Goal: Task Accomplishment & Management: Use online tool/utility

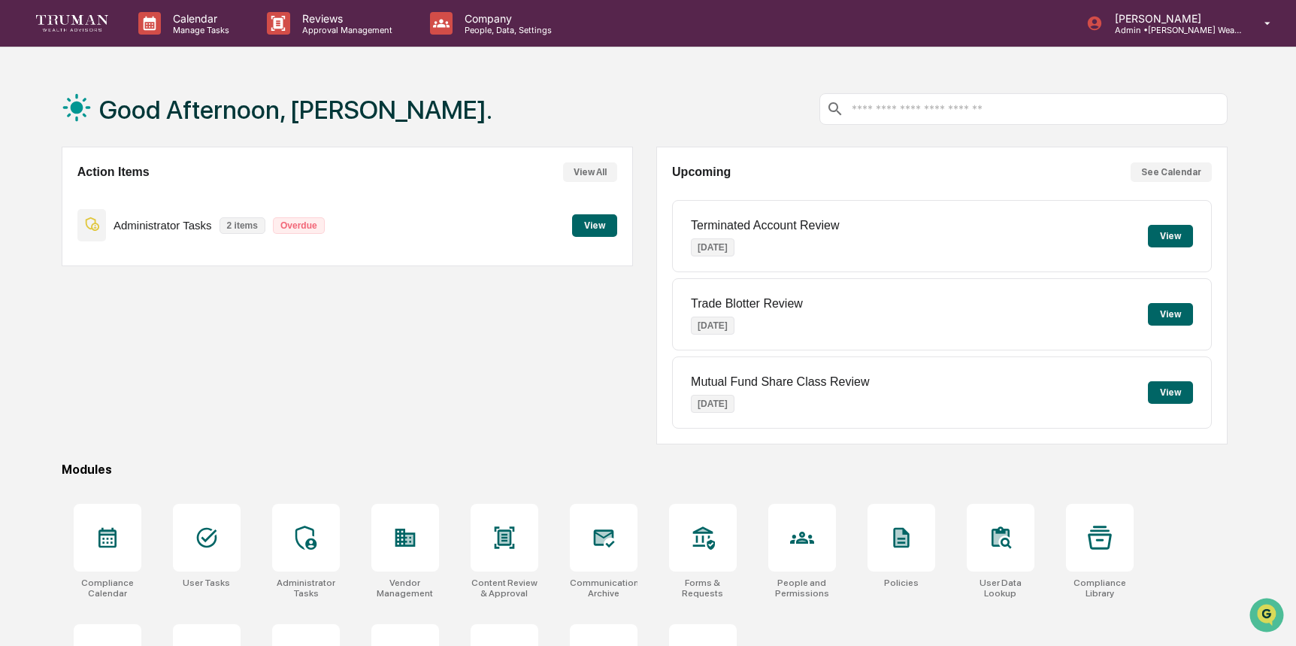
click at [588, 225] on button "View" at bounding box center [594, 225] width 45 height 23
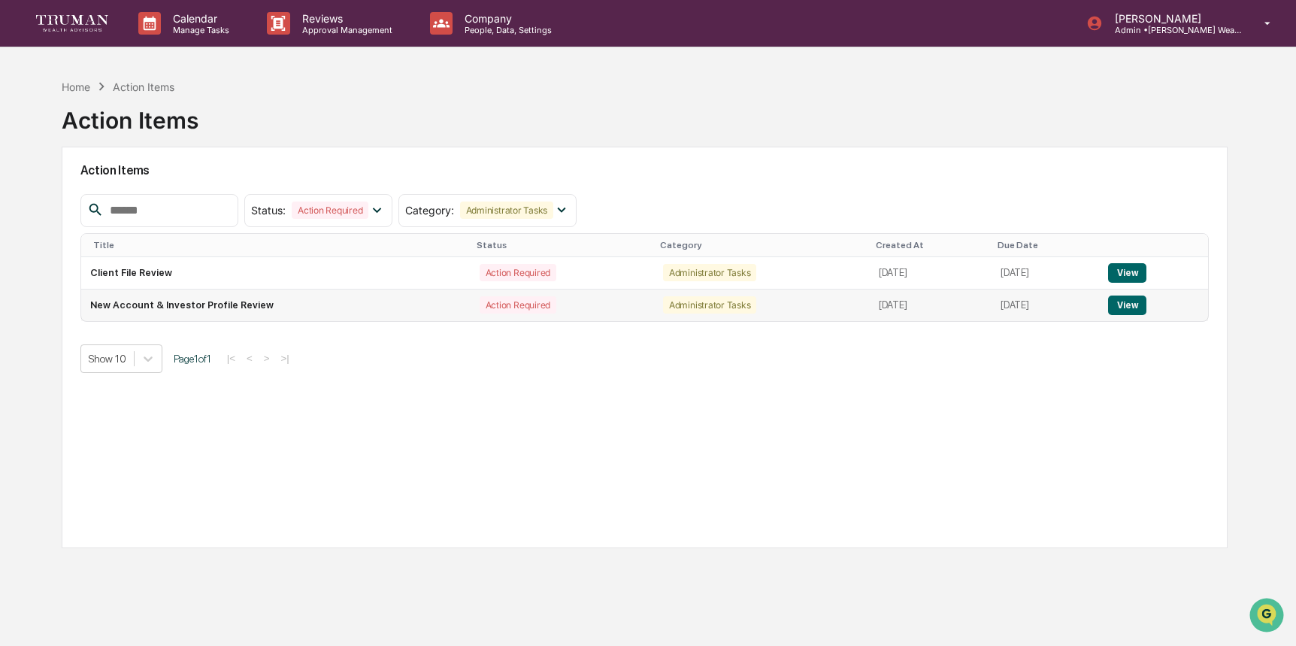
click at [1145, 304] on button "View" at bounding box center [1127, 305] width 38 height 20
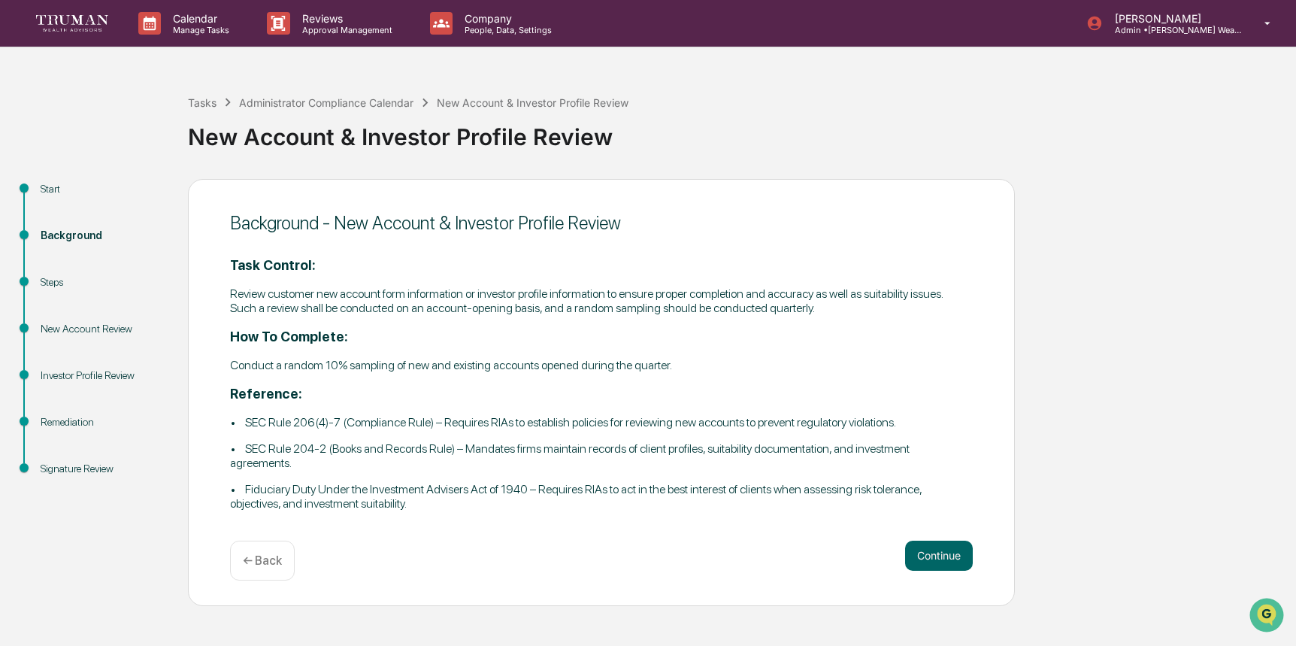
click at [59, 281] on div "Steps" at bounding box center [102, 282] width 123 height 16
click at [952, 552] on button "Continue" at bounding box center [939, 555] width 68 height 30
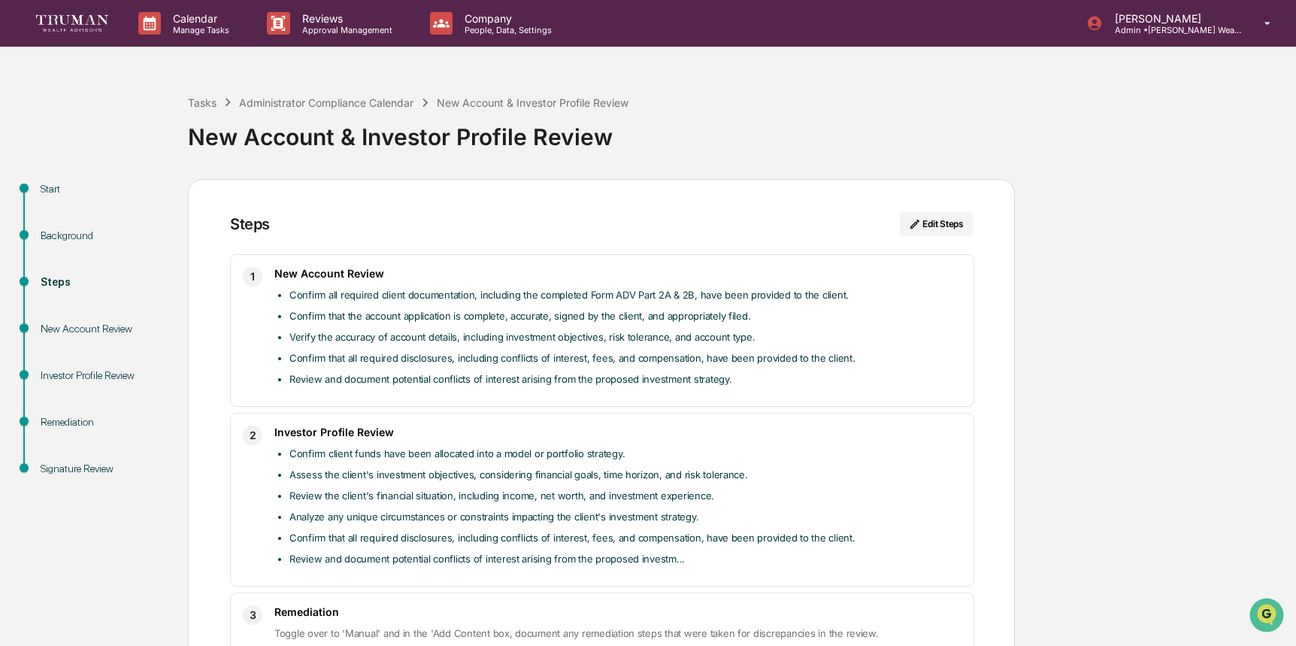
click at [105, 336] on div "New Account Review" at bounding box center [102, 346] width 147 height 47
click at [107, 328] on div "New Account Review" at bounding box center [102, 329] width 123 height 16
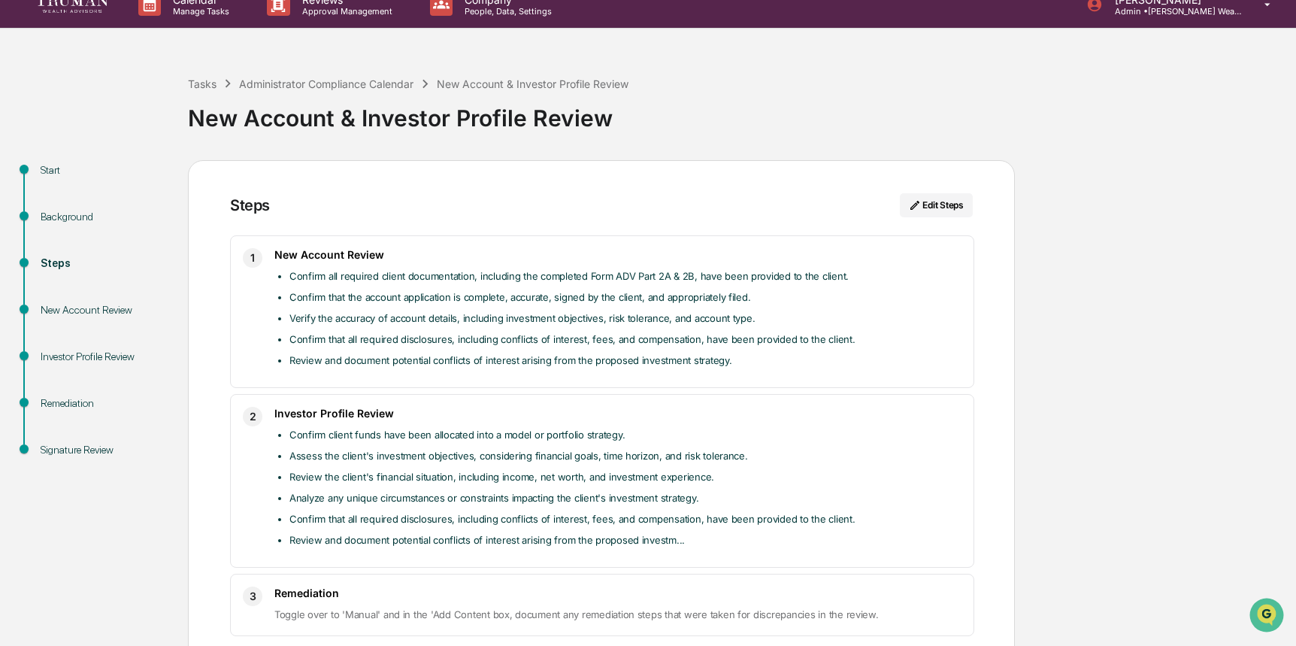
scroll to position [88, 0]
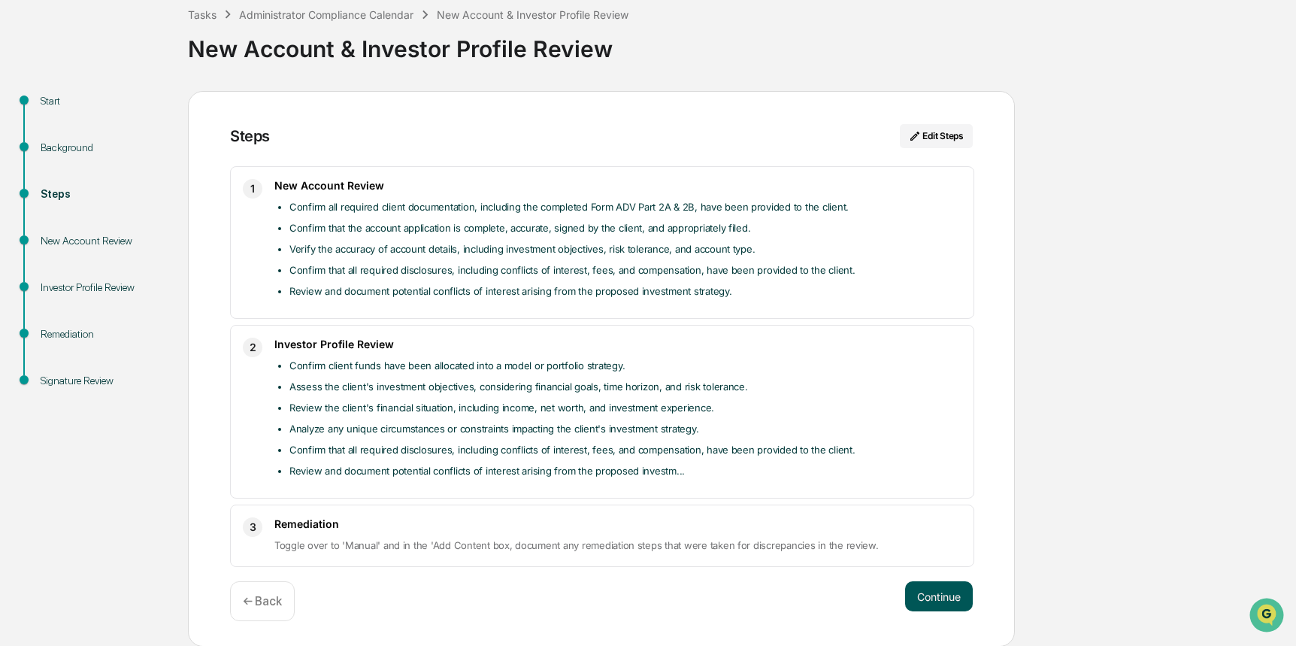
click at [938, 590] on button "Continue" at bounding box center [939, 596] width 68 height 30
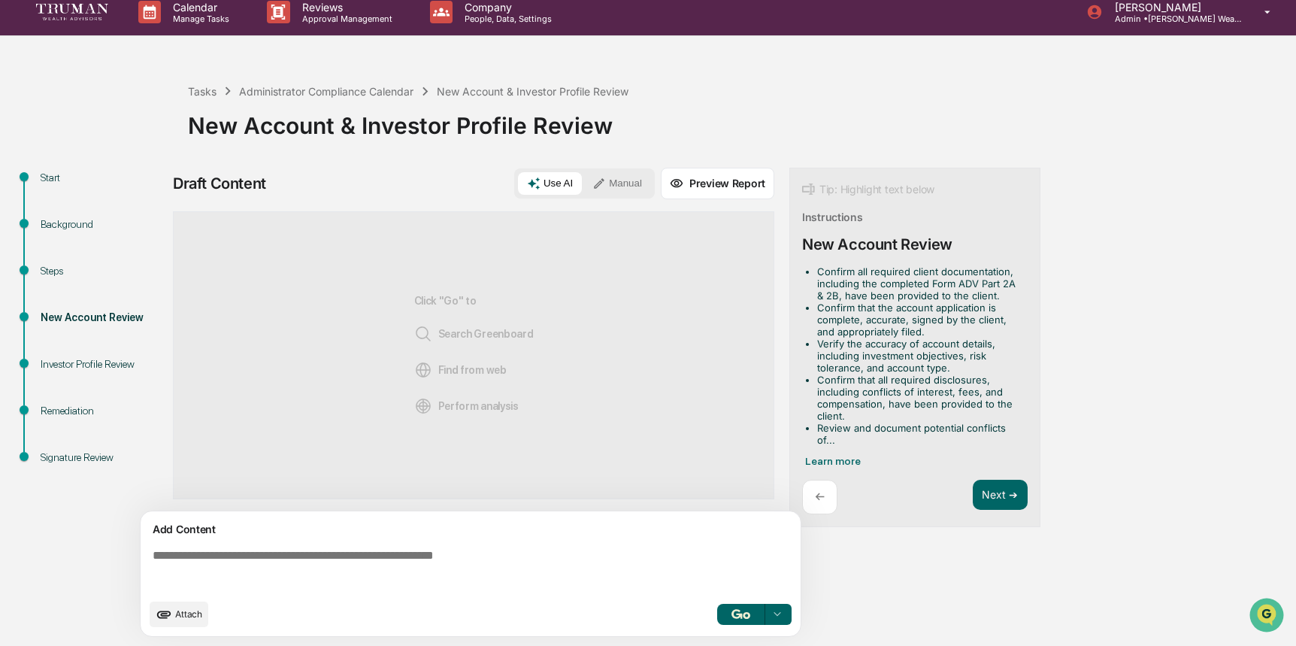
scroll to position [0, 0]
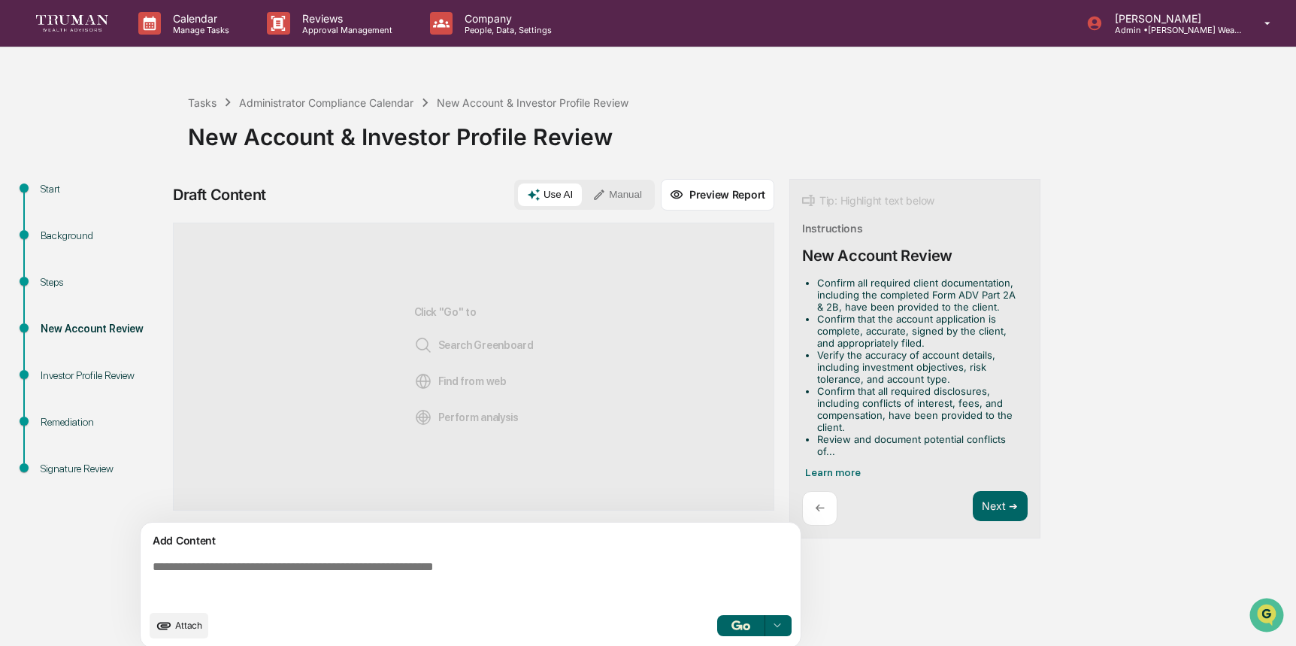
click at [111, 374] on div "Investor Profile Review" at bounding box center [102, 376] width 123 height 16
drag, startPoint x: 997, startPoint y: 502, endPoint x: 985, endPoint y: 494, distance: 14.6
click at [996, 501] on button "Next ➔" at bounding box center [1000, 506] width 55 height 31
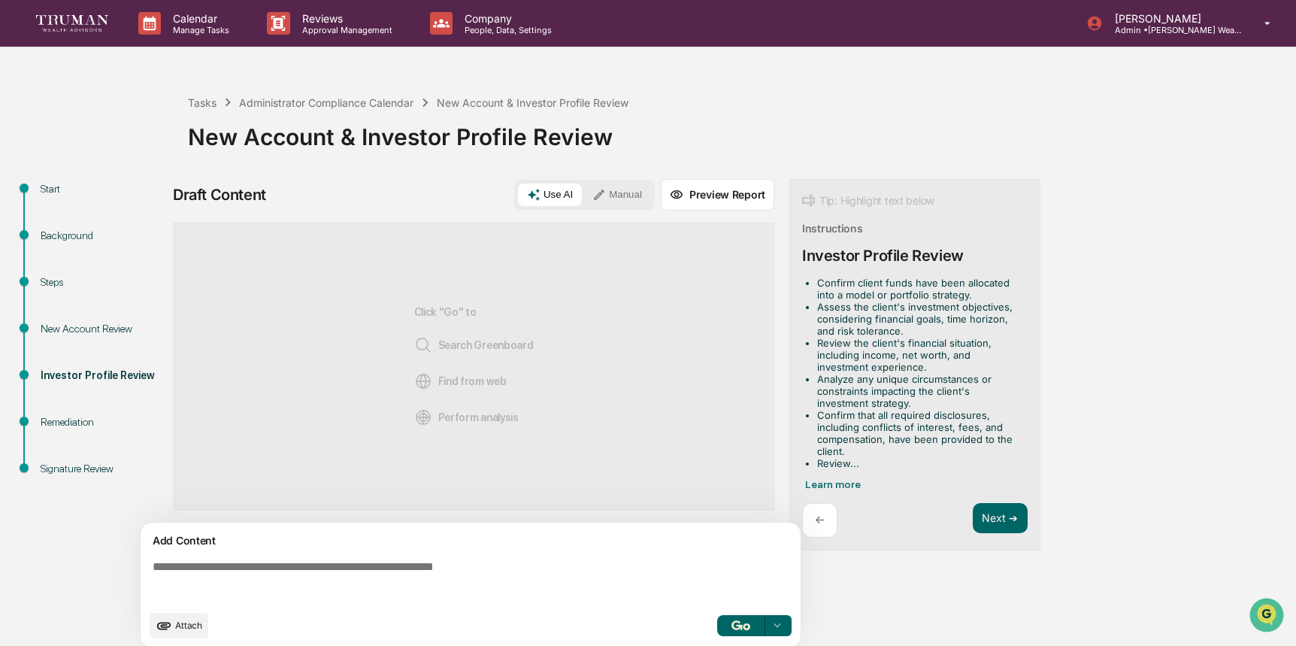
scroll to position [11, 0]
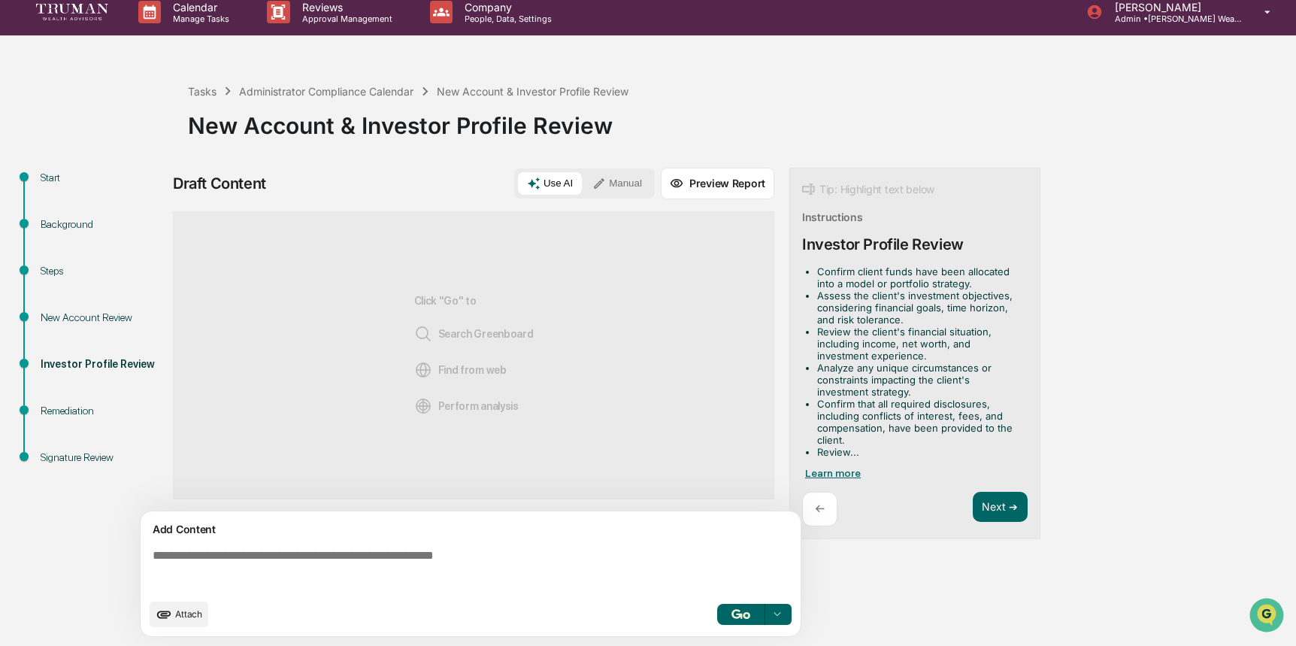
click at [837, 474] on span "Learn more" at bounding box center [833, 473] width 56 height 12
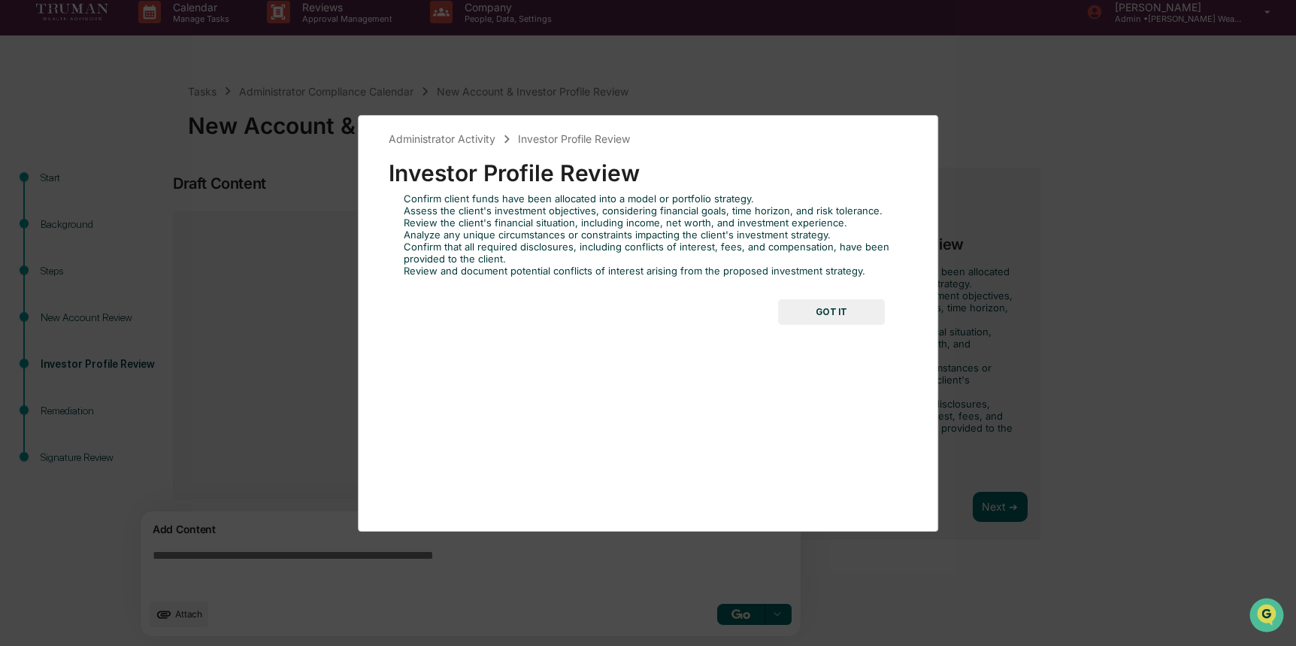
click at [843, 307] on button "GOT IT" at bounding box center [831, 312] width 107 height 26
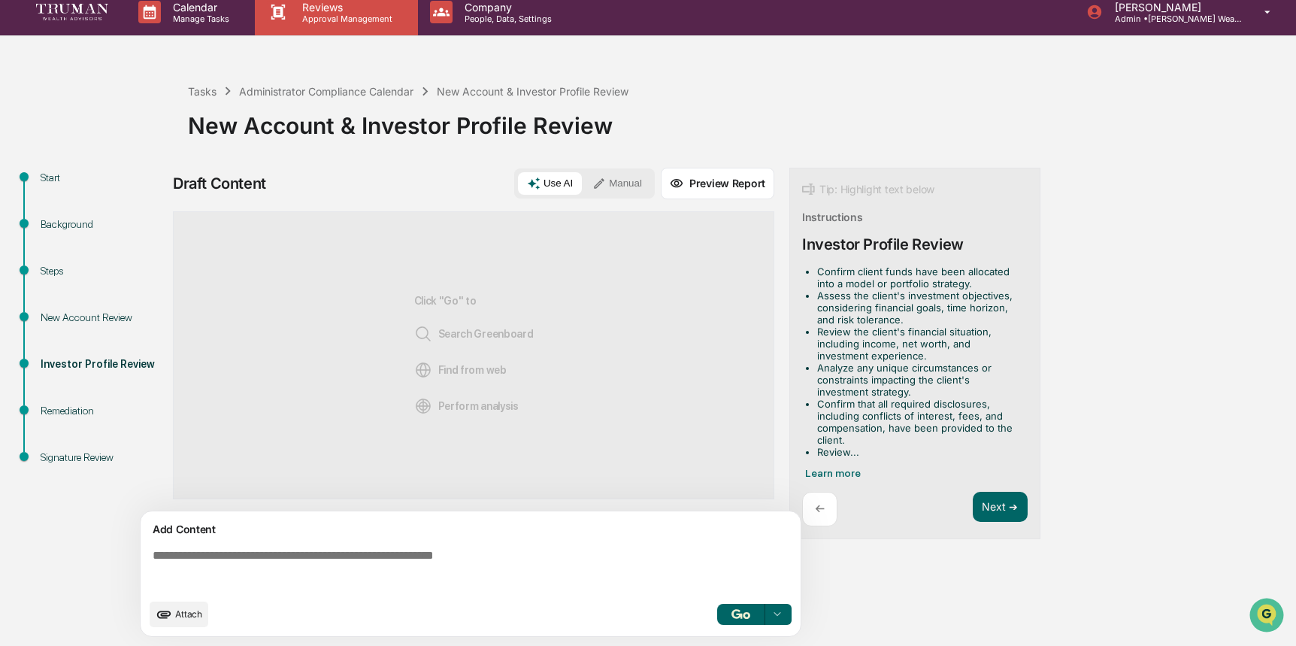
click at [330, 11] on p "Reviews" at bounding box center [345, 7] width 110 height 13
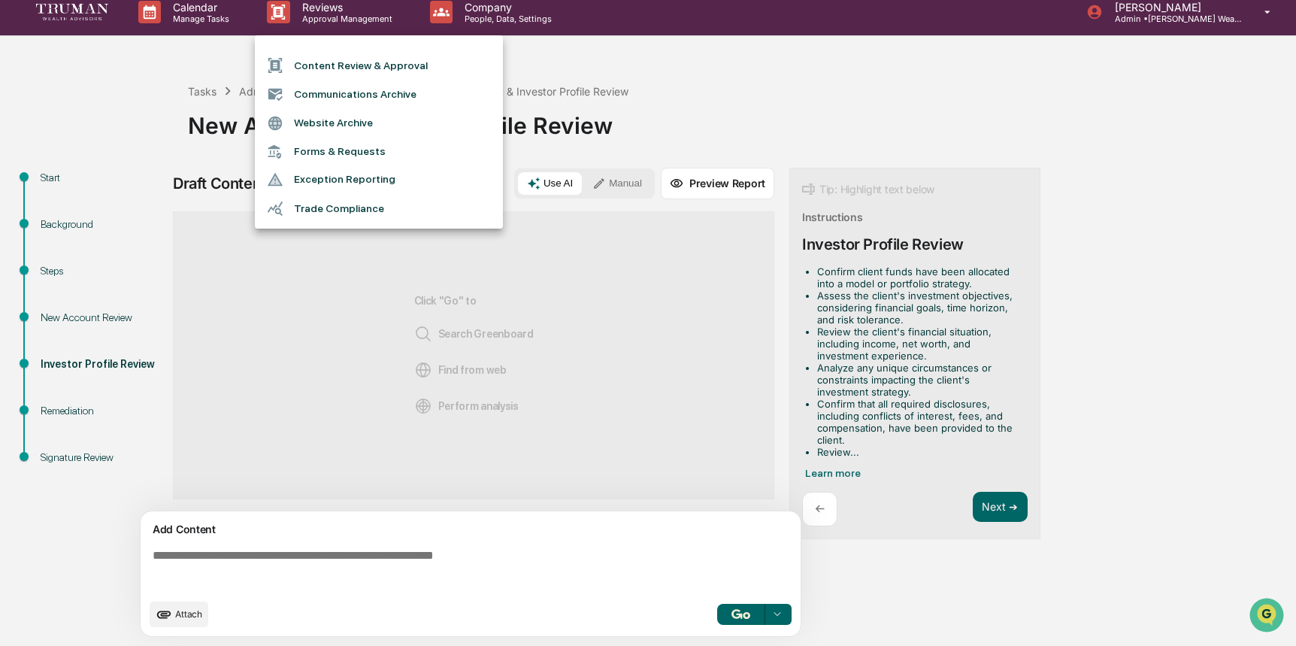
click at [365, 62] on li "Content Review & Approval" at bounding box center [379, 65] width 248 height 29
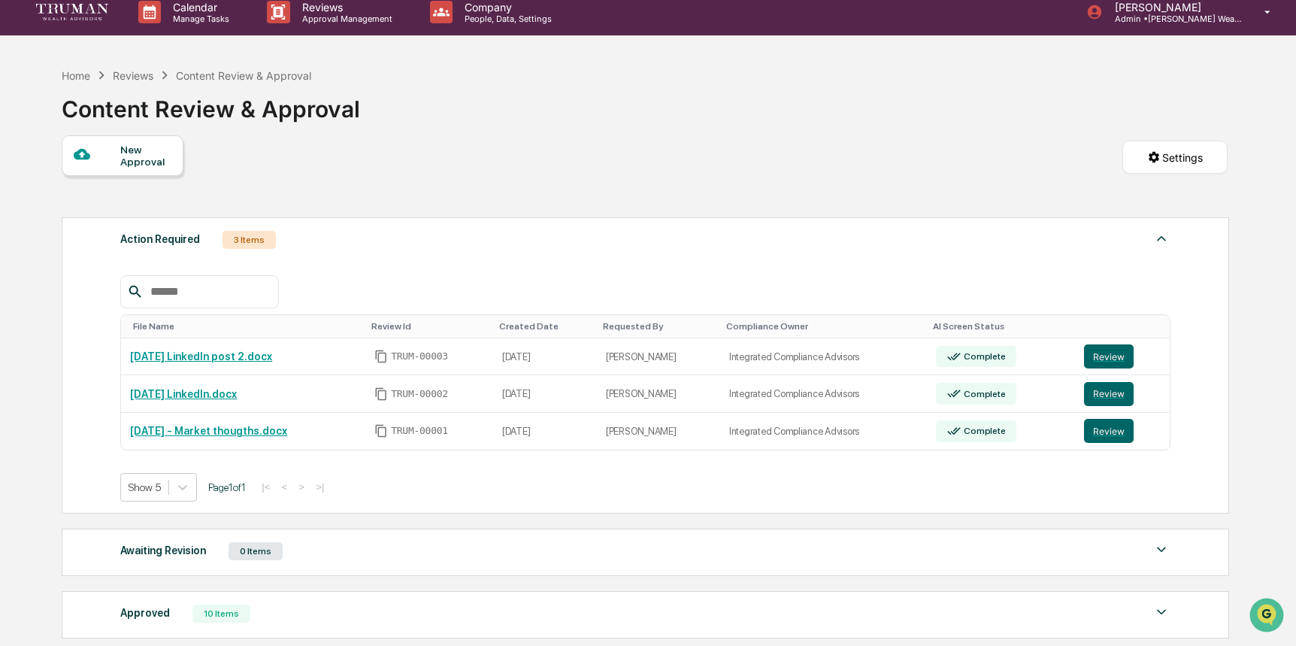
click at [261, 241] on div "3 Items" at bounding box center [248, 240] width 53 height 18
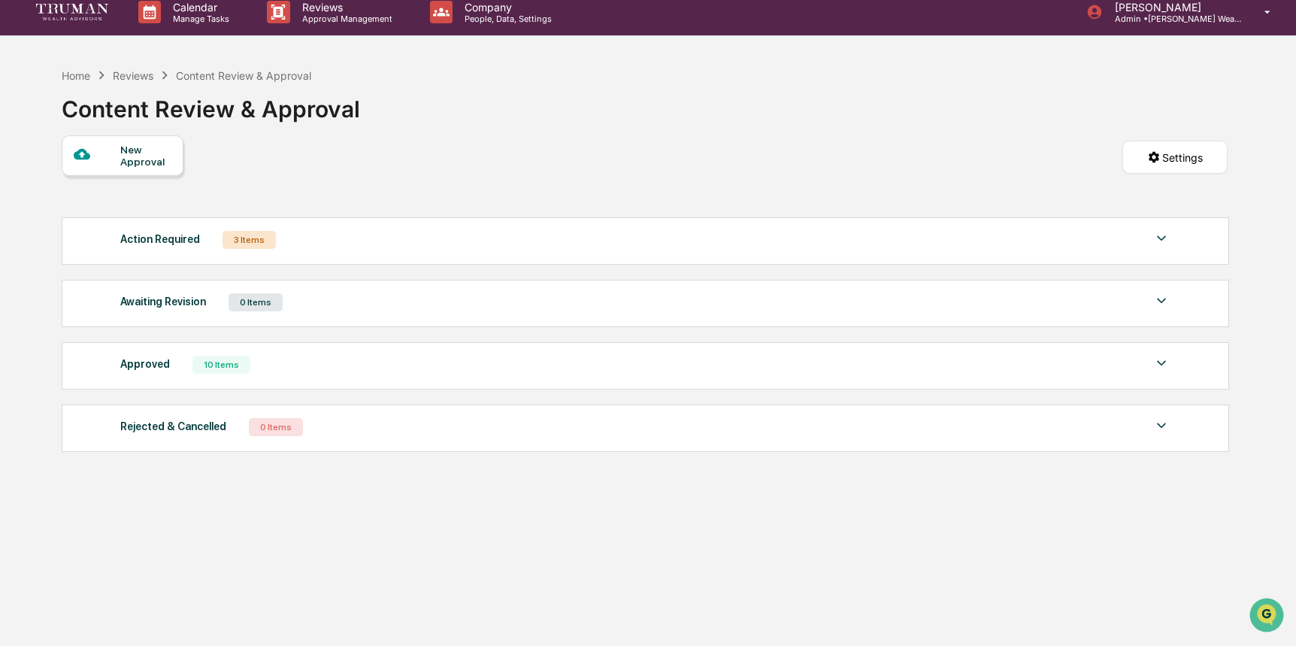
click at [797, 238] on div "Action Required 3 Items" at bounding box center [644, 239] width 1049 height 21
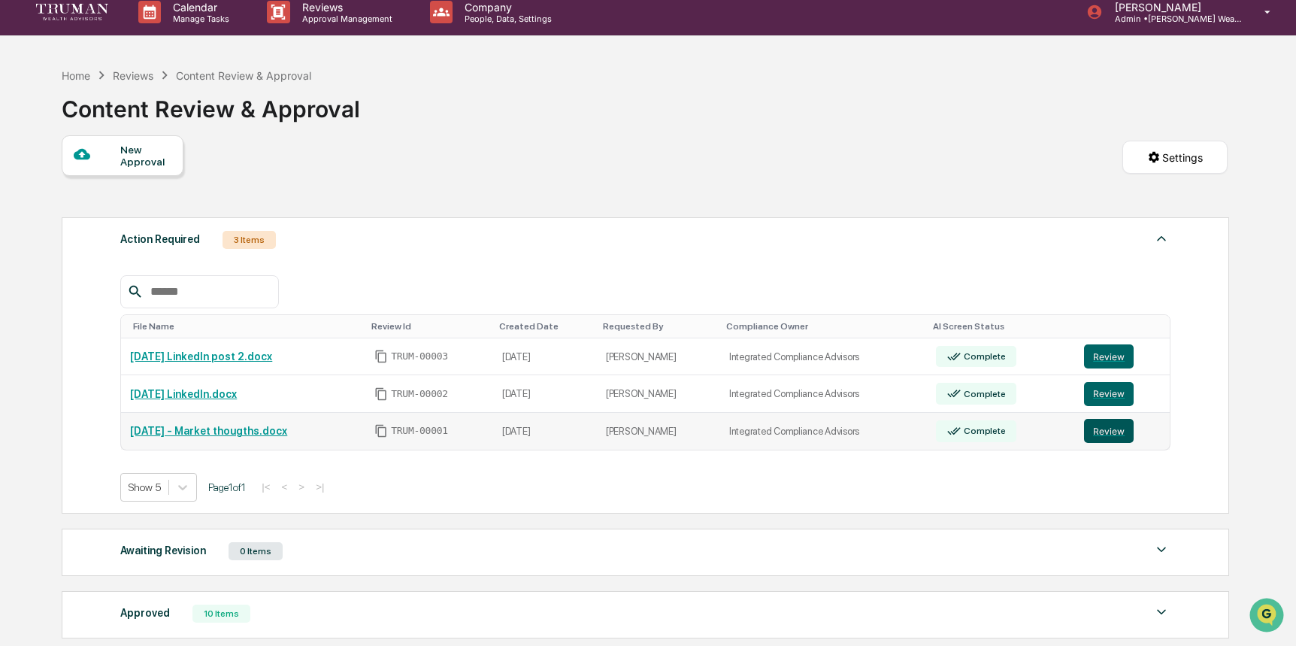
click at [1116, 429] on button "Review" at bounding box center [1109, 431] width 50 height 24
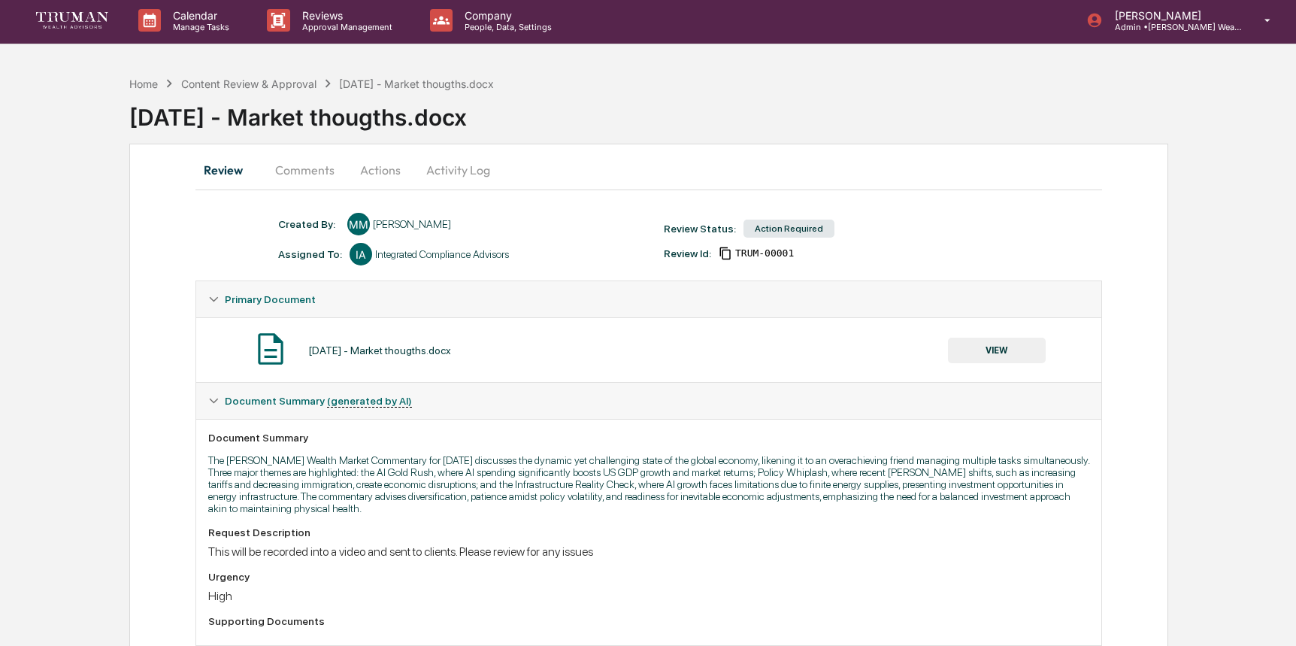
click at [308, 162] on button "Comments" at bounding box center [304, 170] width 83 height 36
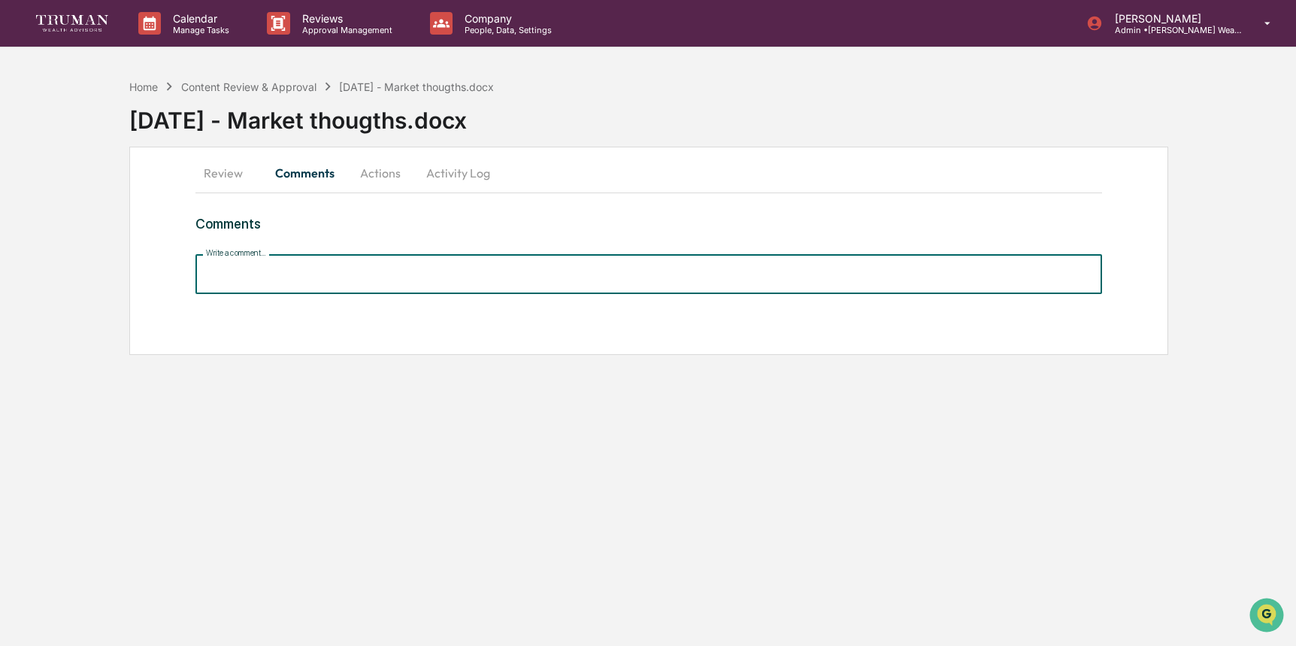
click at [323, 276] on input "Write a comment..." at bounding box center [648, 274] width 907 height 40
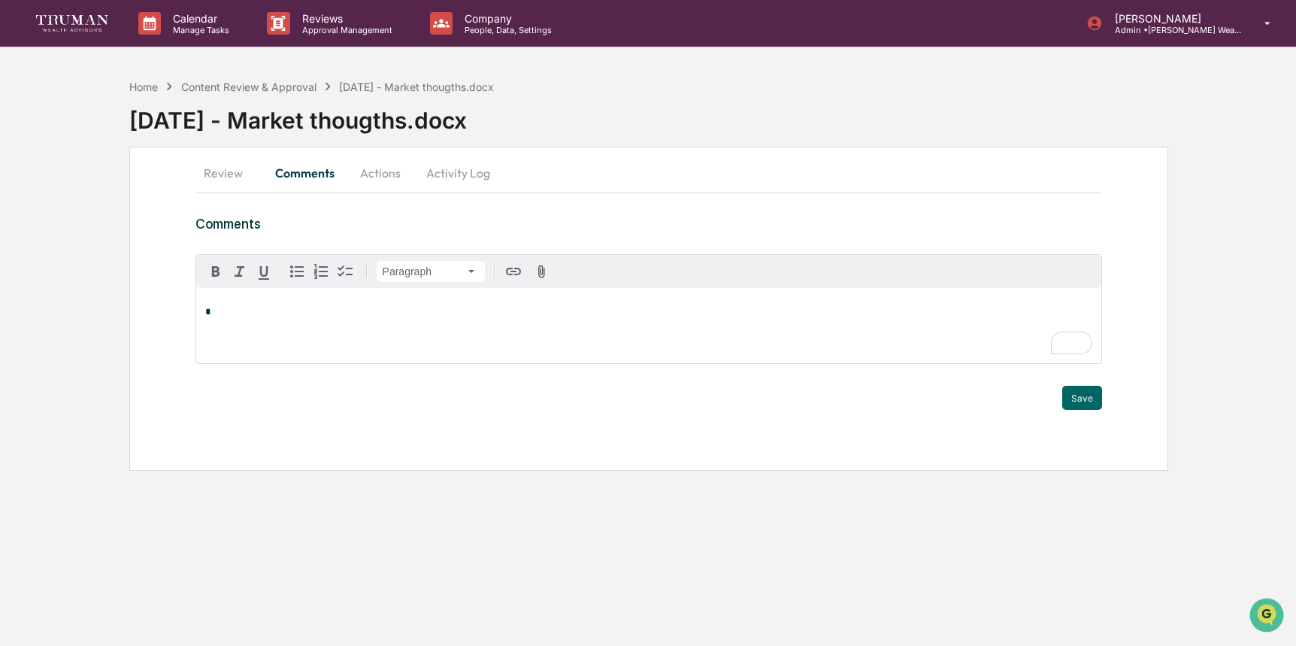
click at [218, 173] on button "Review" at bounding box center [229, 173] width 68 height 36
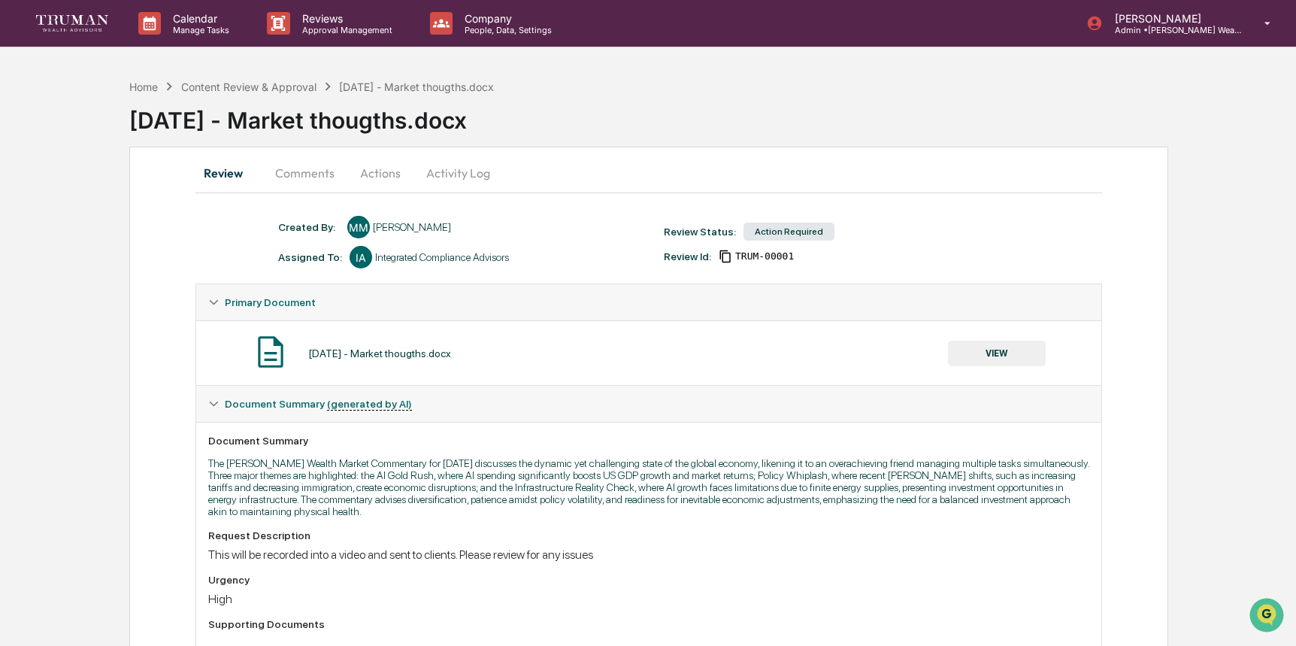
click at [311, 174] on button "Comments" at bounding box center [304, 173] width 83 height 36
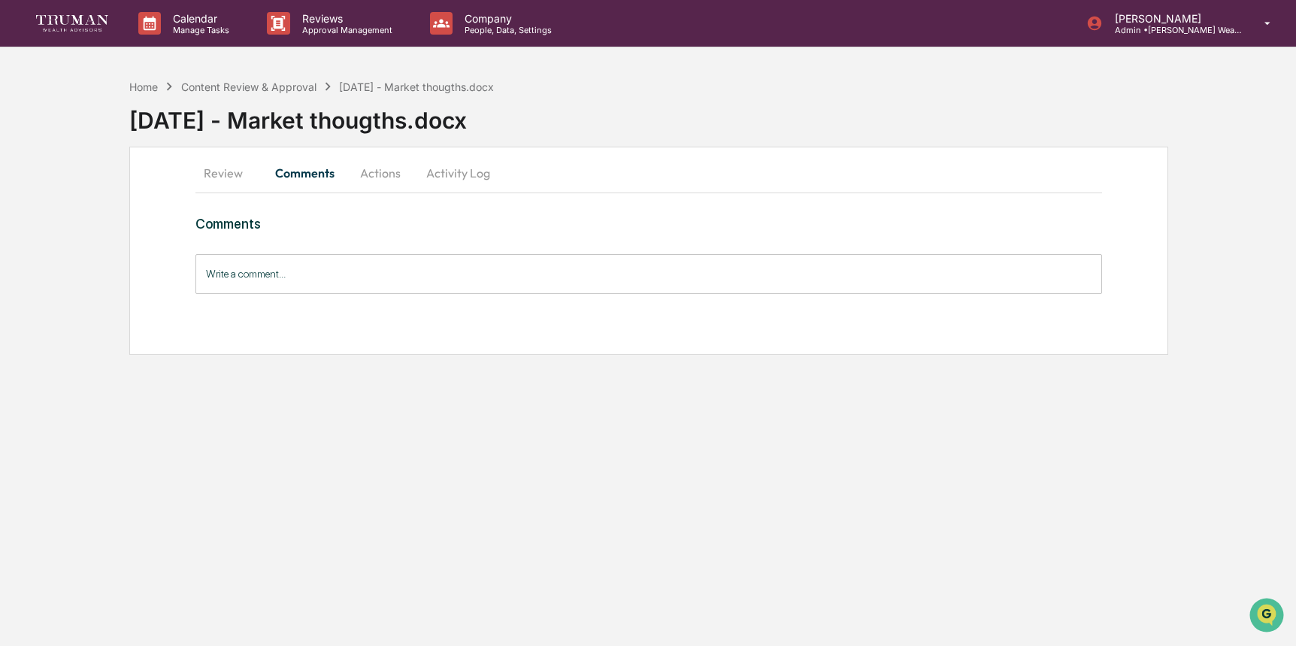
click at [328, 280] on input "Write a comment..." at bounding box center [648, 274] width 907 height 40
